Goal: Information Seeking & Learning: Learn about a topic

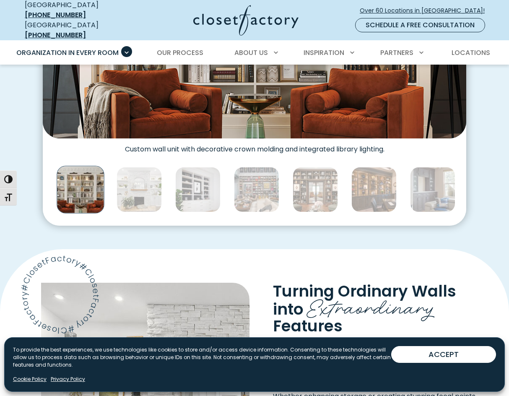
scroll to position [406, 0]
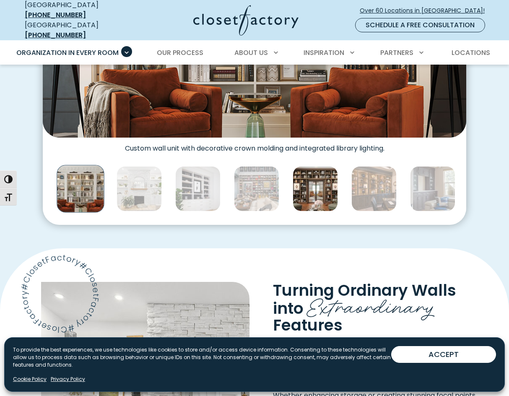
click at [318, 182] on img "Thumbnail Gallery" at bounding box center [315, 188] width 45 height 45
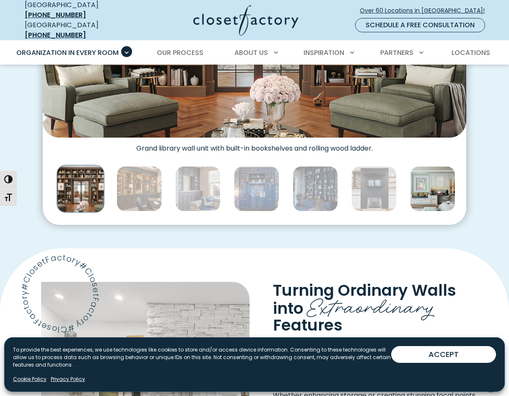
click at [428, 179] on img "Thumbnail Gallery" at bounding box center [432, 188] width 45 height 45
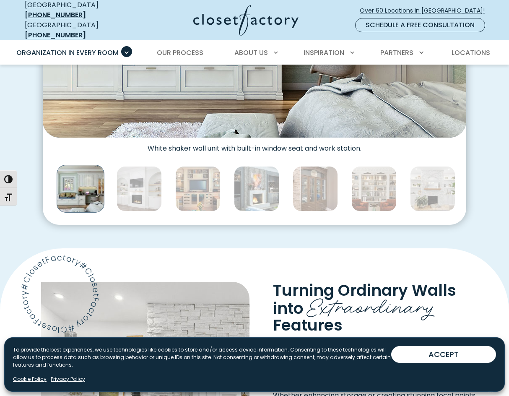
click at [428, 179] on img "Thumbnail Gallery" at bounding box center [432, 188] width 45 height 45
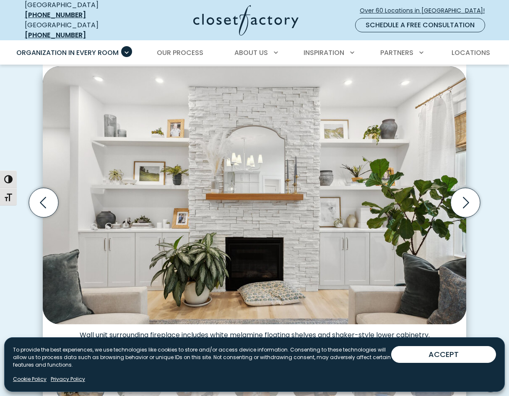
scroll to position [219, 0]
click at [465, 193] on icon "Next slide" at bounding box center [465, 202] width 29 height 29
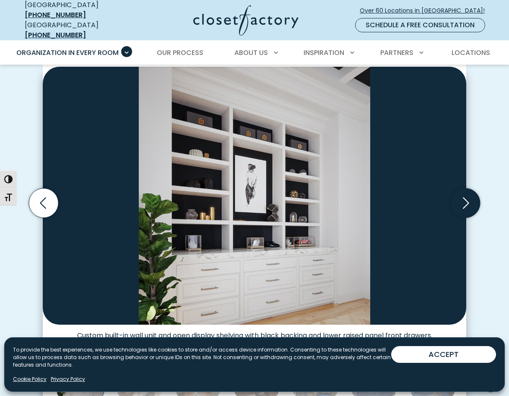
click at [465, 193] on icon "Next slide" at bounding box center [465, 202] width 29 height 29
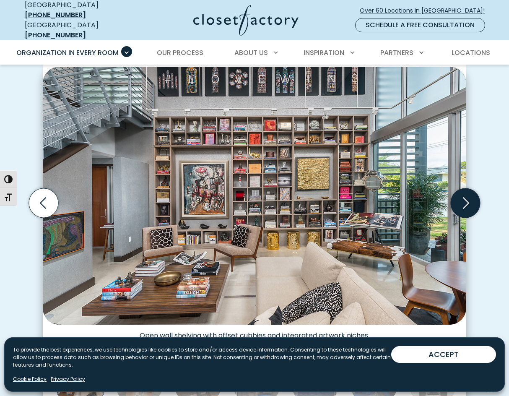
click at [465, 193] on icon "Next slide" at bounding box center [465, 202] width 29 height 29
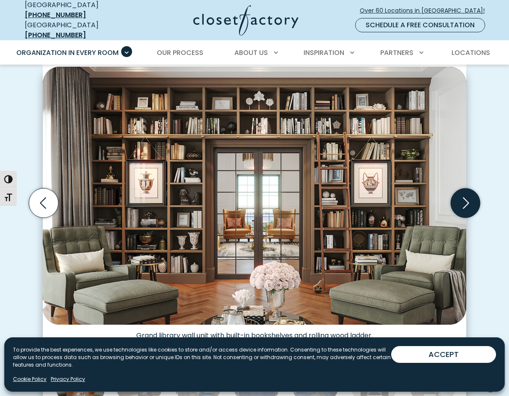
click at [465, 193] on icon "Next slide" at bounding box center [465, 202] width 29 height 29
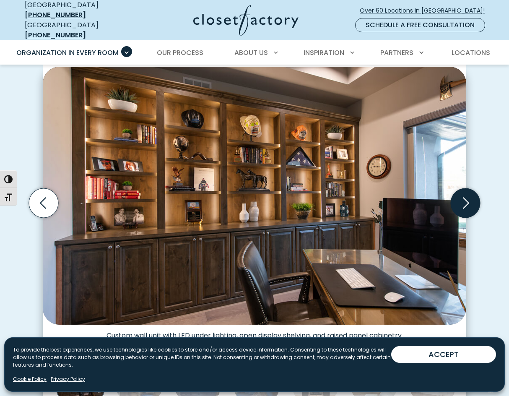
click at [465, 193] on icon "Next slide" at bounding box center [465, 202] width 29 height 29
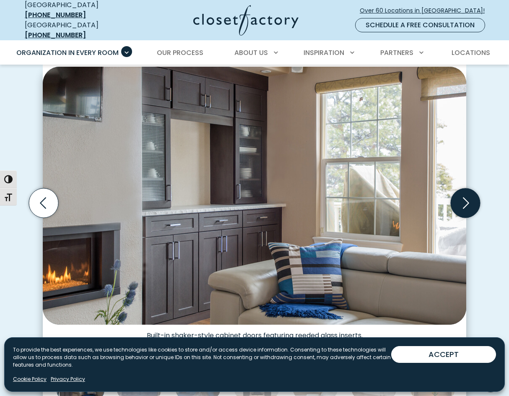
click at [465, 193] on icon "Next slide" at bounding box center [465, 202] width 29 height 29
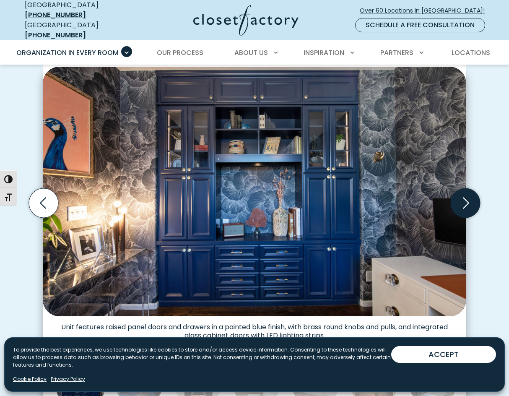
click at [465, 193] on icon "Next slide" at bounding box center [465, 202] width 29 height 29
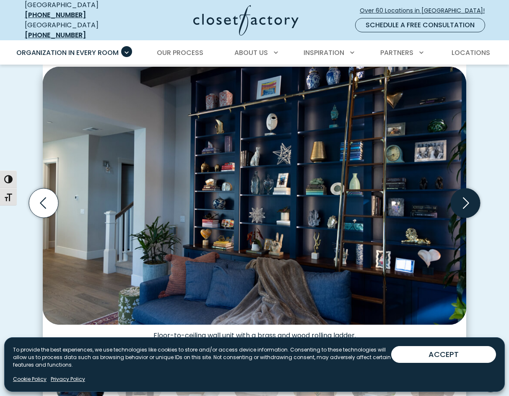
click at [465, 193] on icon "Next slide" at bounding box center [465, 202] width 29 height 29
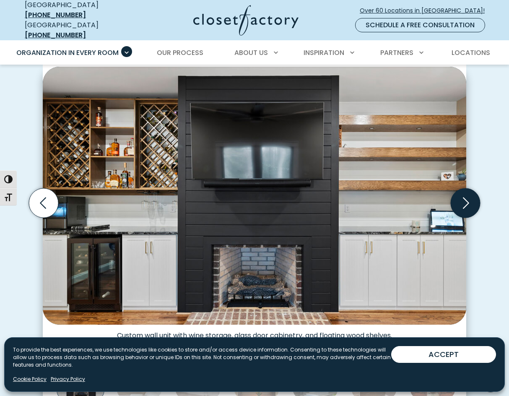
click at [465, 193] on icon "Next slide" at bounding box center [465, 202] width 29 height 29
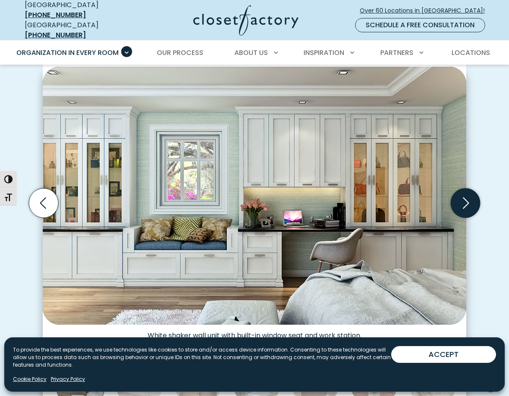
click at [465, 193] on icon "Next slide" at bounding box center [465, 202] width 29 height 29
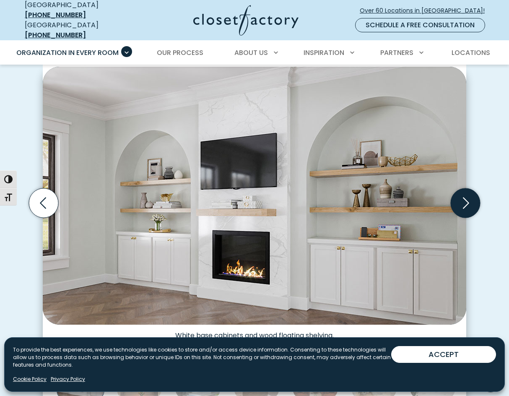
click at [465, 193] on icon "Next slide" at bounding box center [465, 202] width 29 height 29
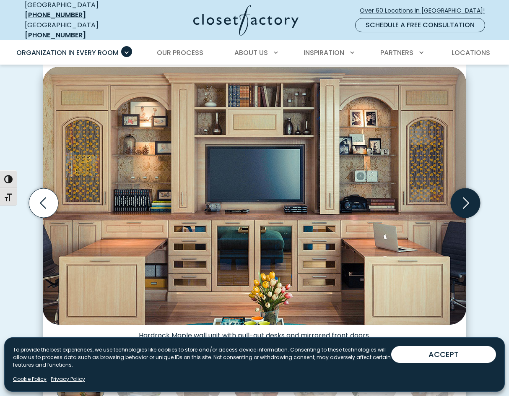
click at [465, 193] on icon "Next slide" at bounding box center [465, 202] width 29 height 29
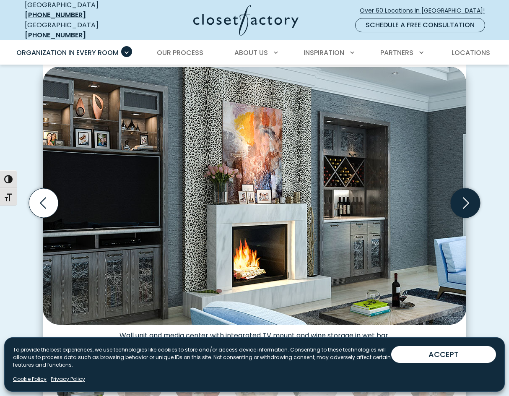
click at [464, 193] on icon "Next slide" at bounding box center [465, 202] width 29 height 29
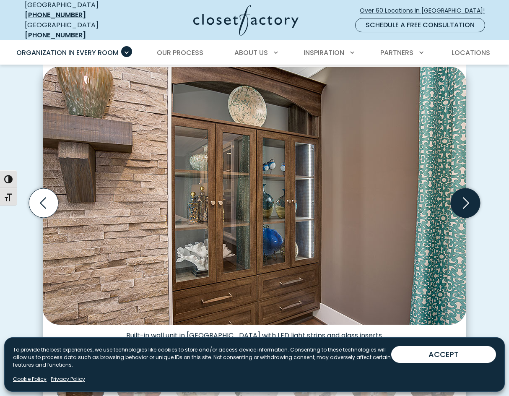
click at [464, 193] on icon "Next slide" at bounding box center [465, 202] width 29 height 29
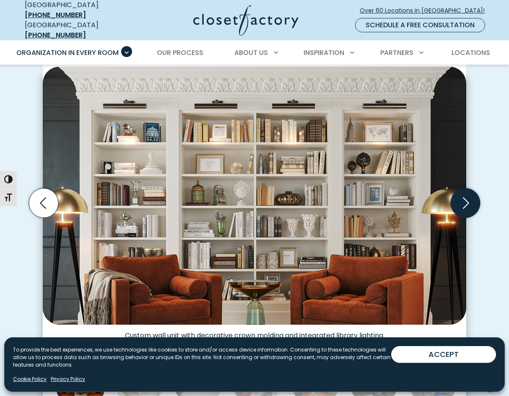
click at [464, 193] on icon "Next slide" at bounding box center [465, 202] width 29 height 29
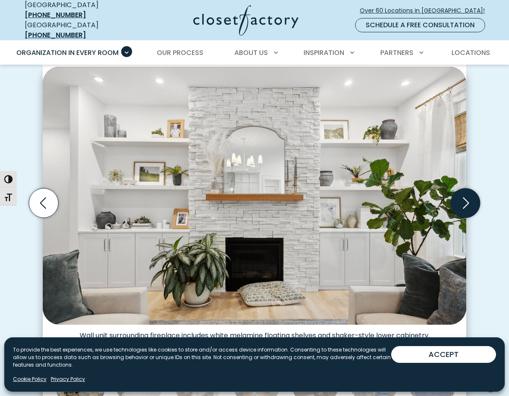
click at [464, 193] on icon "Next slide" at bounding box center [465, 202] width 29 height 29
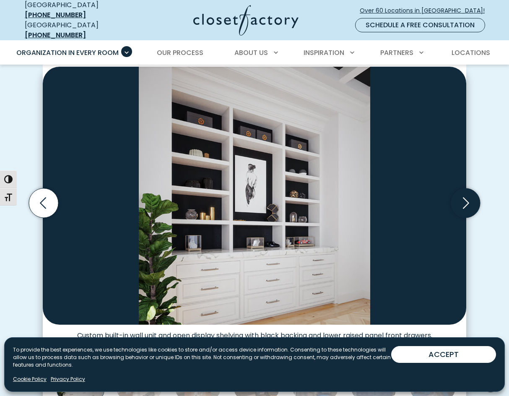
click at [462, 192] on icon "Next slide" at bounding box center [465, 202] width 29 height 29
